Goal: Navigation & Orientation: Go to known website

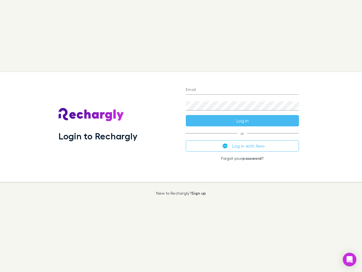
click at [181, 136] on div "Login to Rechargly" at bounding box center [117, 127] width 127 height 110
click at [243, 90] on input "Email" at bounding box center [242, 89] width 113 height 9
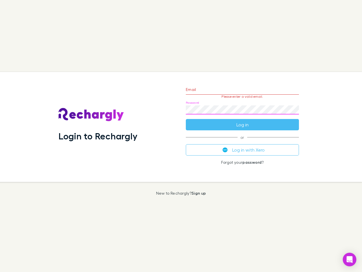
click at [243, 121] on form "Email Please enter a valid email. Password Log in" at bounding box center [242, 105] width 113 height 49
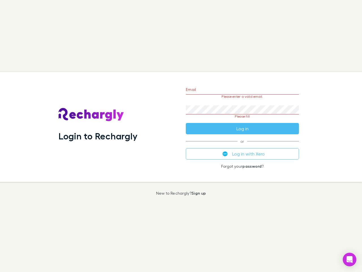
click at [243, 146] on div "Email Please enter a valid email. Password Please fill Log in or Log in with Xe…" at bounding box center [242, 127] width 122 height 110
click at [350, 259] on icon "Open Intercom Messenger" at bounding box center [350, 259] width 6 height 7
